Goal: Task Accomplishment & Management: Use online tool/utility

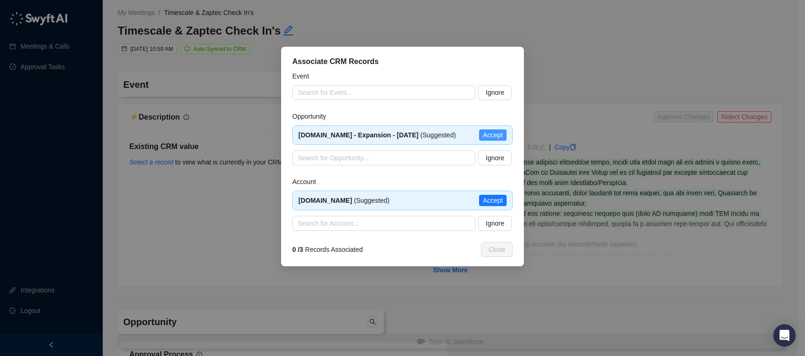
click at [495, 138] on span "Accept" at bounding box center [493, 135] width 20 height 10
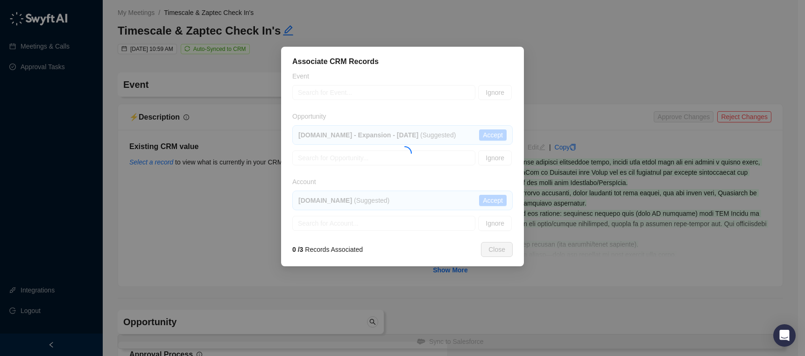
type input "**********"
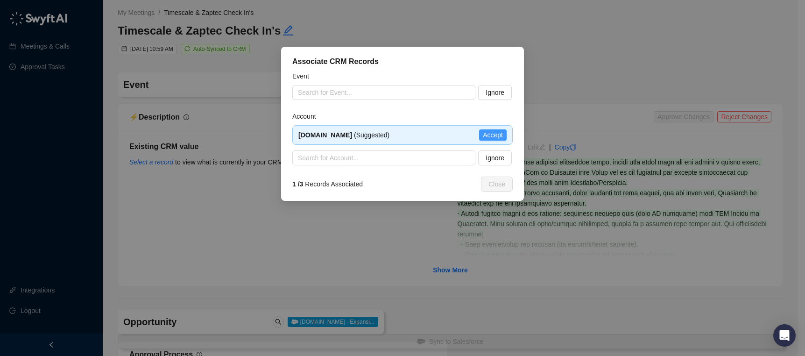
click at [495, 132] on span "Accept" at bounding box center [493, 135] width 20 height 10
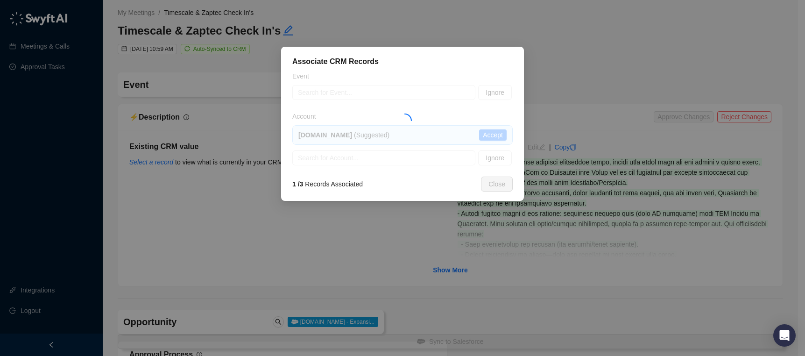
type textarea "**********"
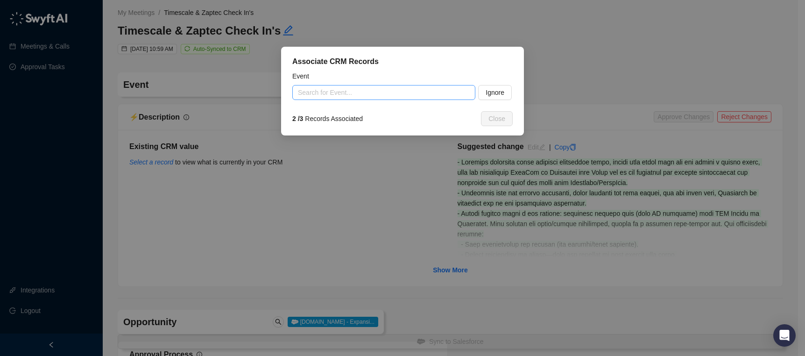
click at [429, 94] on input "search" at bounding box center [381, 92] width 166 height 14
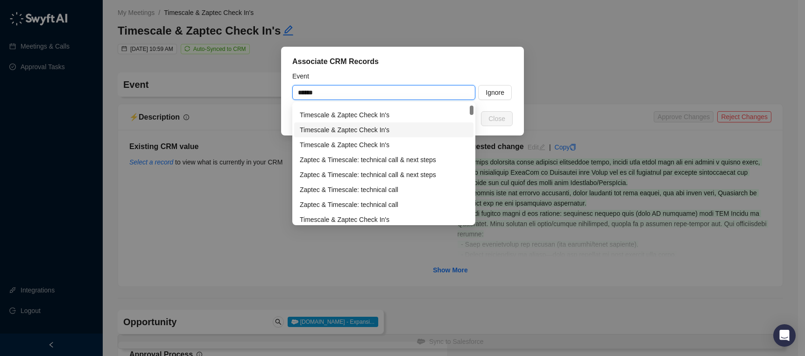
scroll to position [13, 0]
click at [415, 142] on div "Timescale & Zaptec Check In's" at bounding box center [384, 143] width 168 height 10
type input "**********"
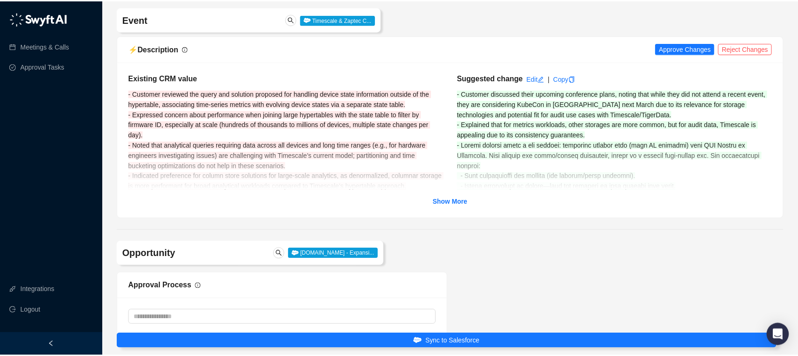
scroll to position [69, 0]
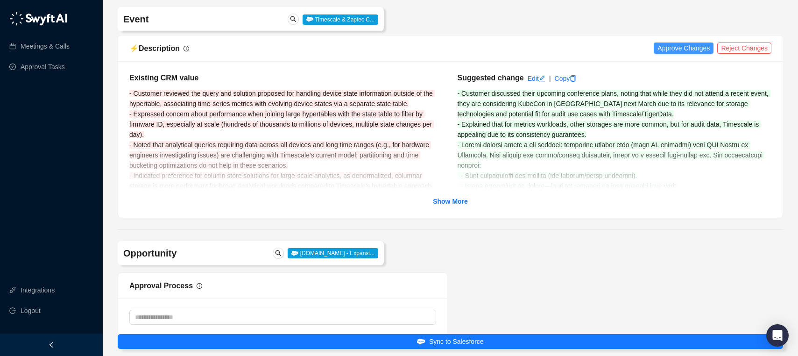
click at [674, 43] on button "Approve Changes" at bounding box center [684, 48] width 60 height 11
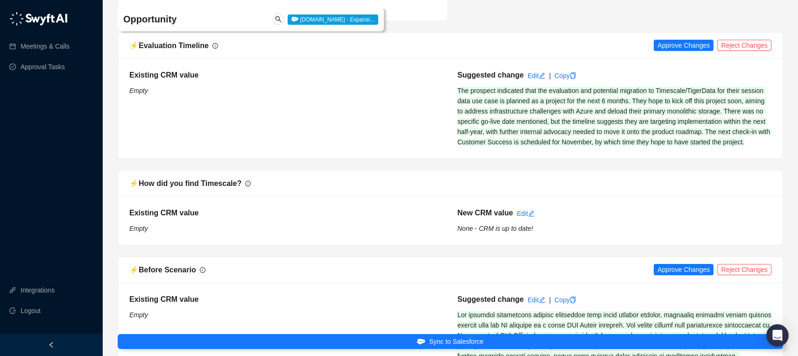
scroll to position [1095, 0]
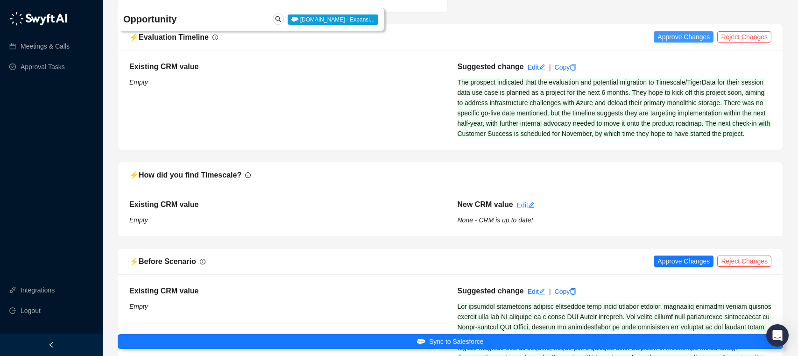
click at [676, 39] on span "Approve Changes" at bounding box center [684, 37] width 52 height 10
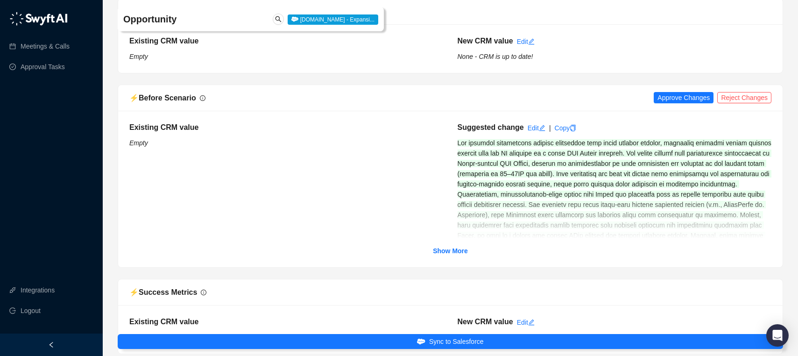
scroll to position [1266, 0]
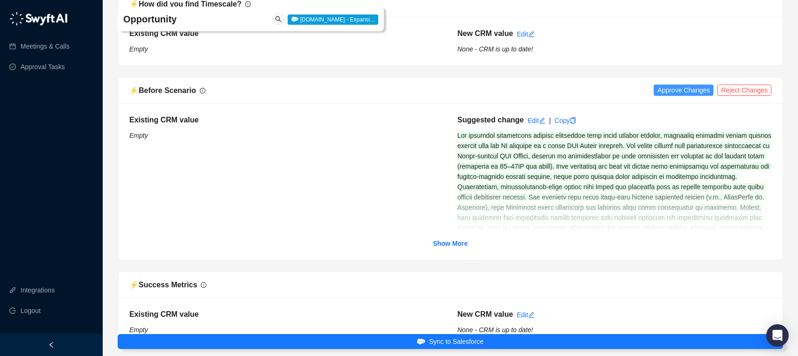
click at [667, 95] on span "Approve Changes" at bounding box center [684, 90] width 52 height 10
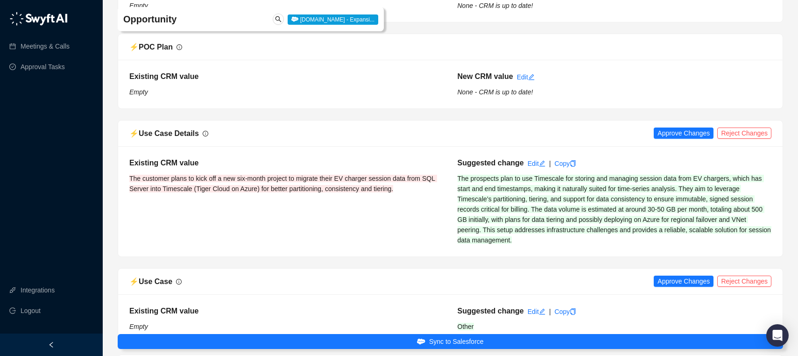
scroll to position [1593, 0]
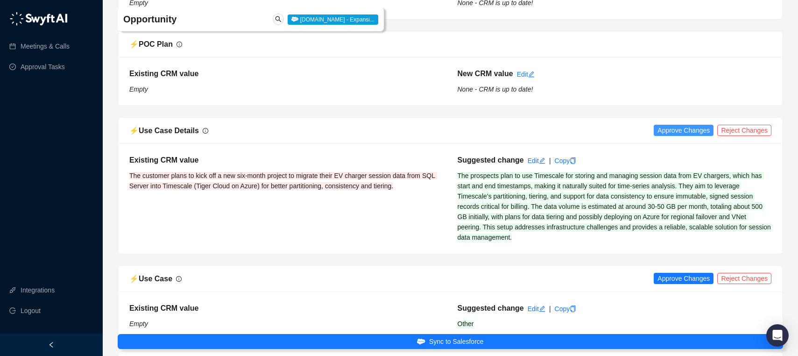
click at [670, 135] on span "Approve Changes" at bounding box center [684, 130] width 52 height 10
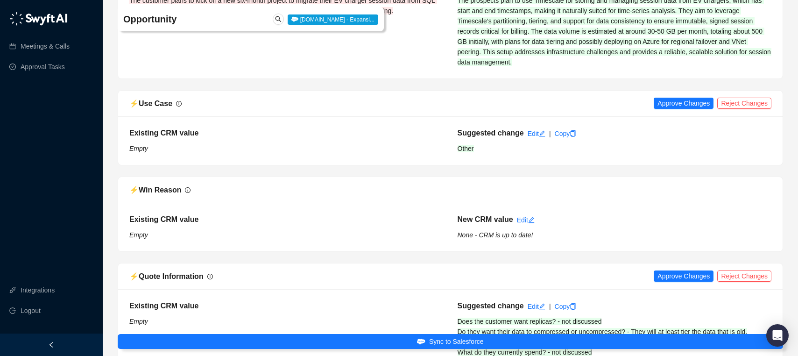
scroll to position [1780, 0]
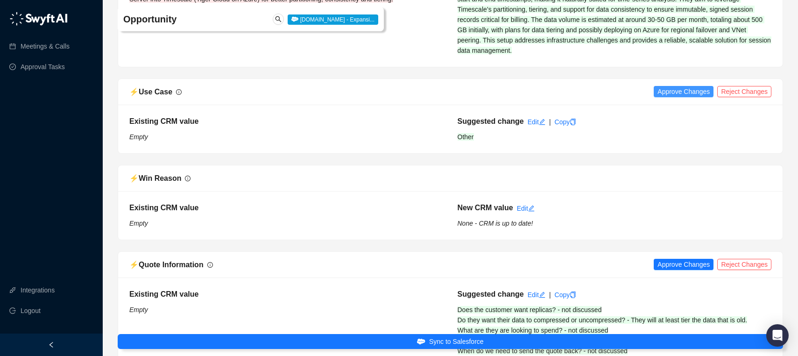
click at [684, 97] on span "Approve Changes" at bounding box center [684, 91] width 52 height 10
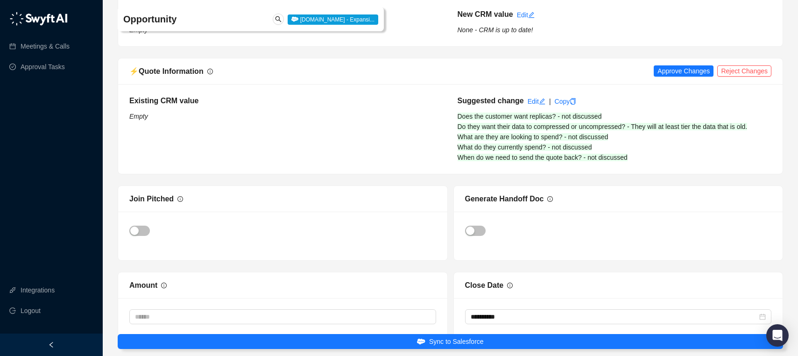
scroll to position [1981, 0]
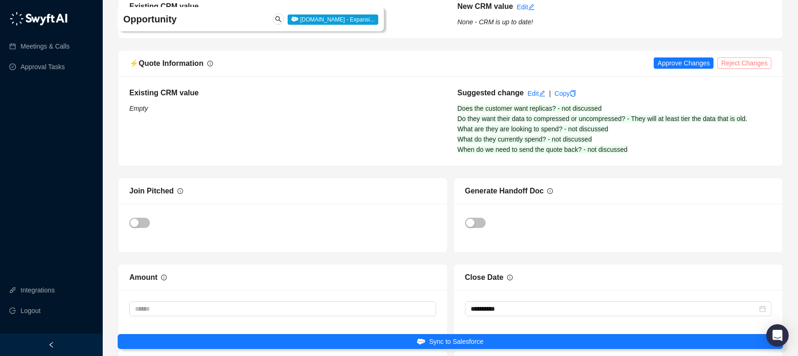
click at [731, 68] on span "Reject Changes" at bounding box center [744, 63] width 47 height 10
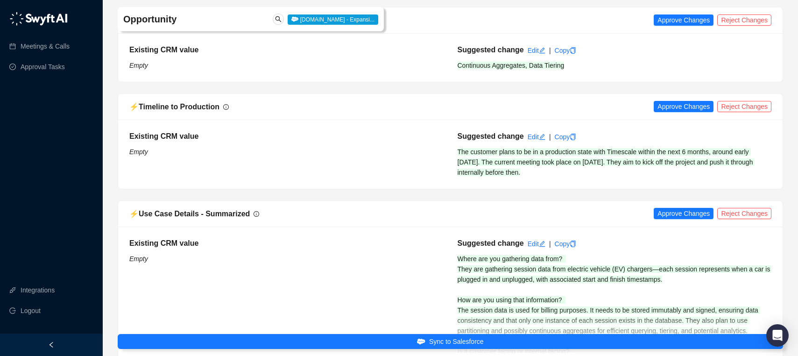
scroll to position [2457, 0]
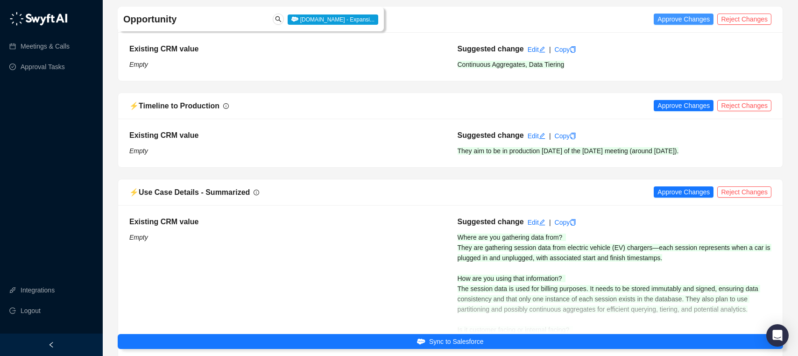
click at [669, 24] on span "Approve Changes" at bounding box center [684, 19] width 52 height 10
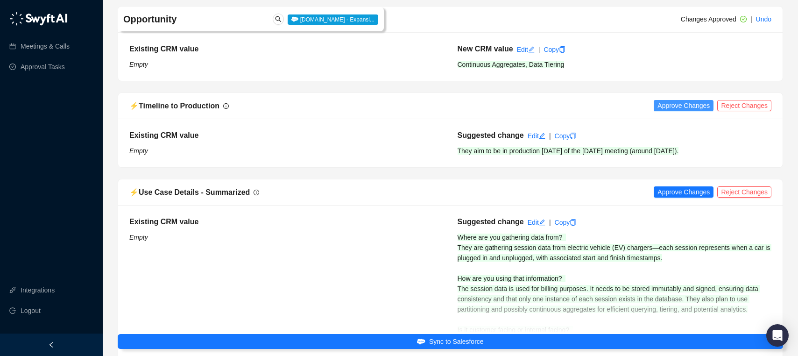
click at [680, 111] on span "Approve Changes" at bounding box center [684, 105] width 52 height 10
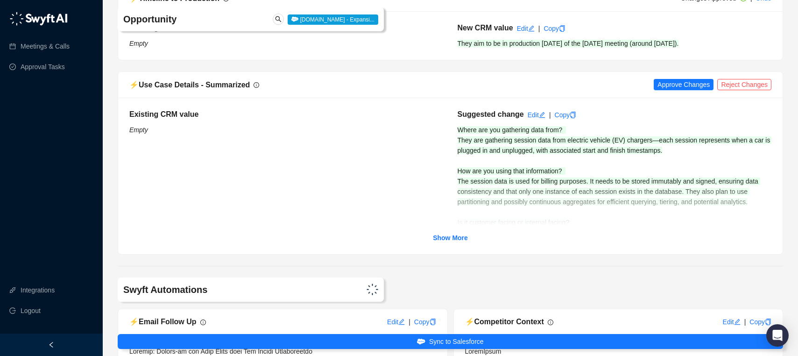
scroll to position [2565, 0]
click at [677, 89] on span "Approve Changes" at bounding box center [684, 83] width 52 height 10
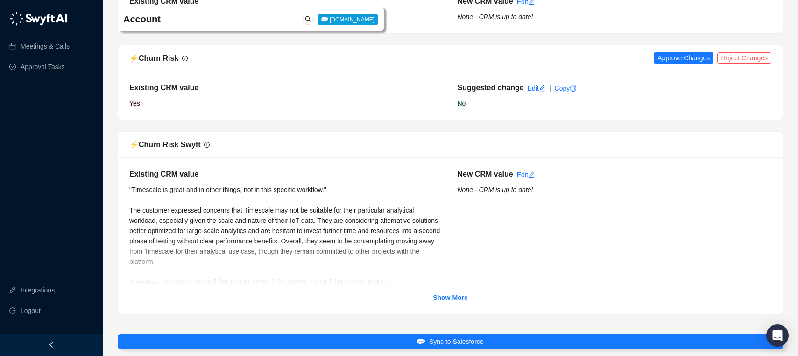
scroll to position [3764, 0]
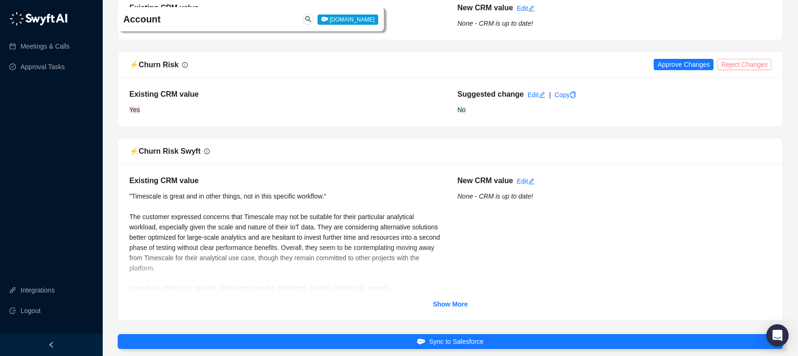
click at [738, 70] on span "Reject Changes" at bounding box center [744, 64] width 47 height 10
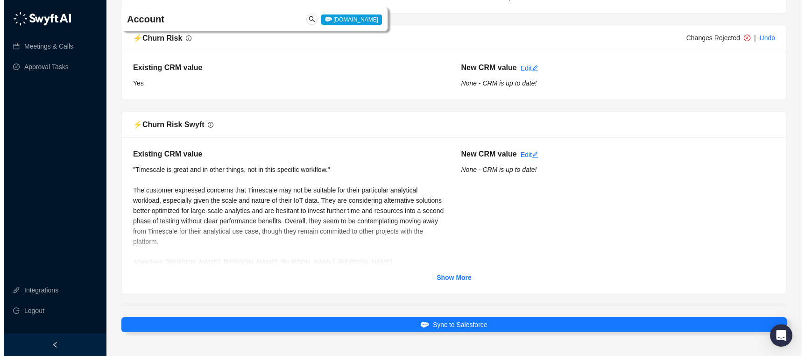
scroll to position [3840, 0]
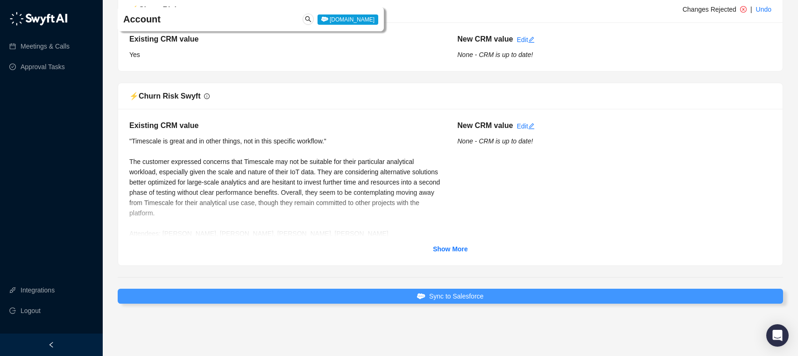
click at [515, 298] on button "Sync to Salesforce" at bounding box center [451, 296] width 666 height 15
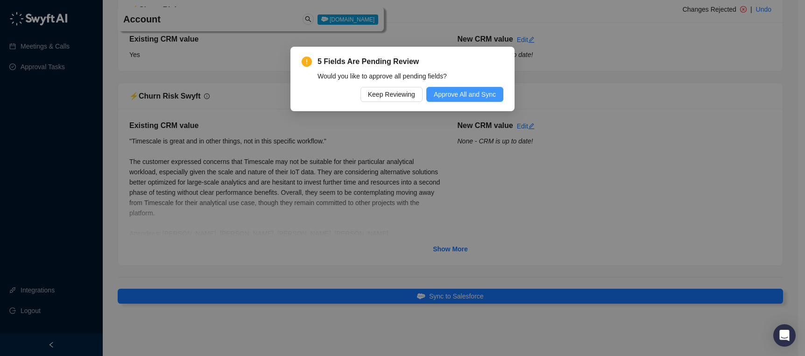
click at [475, 99] on span "Approve All and Sync" at bounding box center [465, 94] width 62 height 10
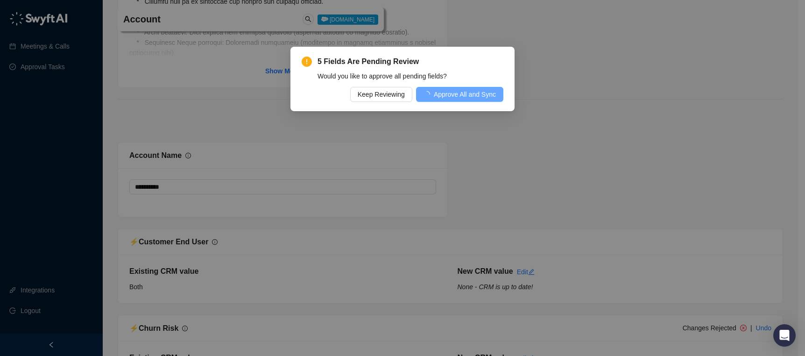
type textarea "**********"
